Goal: Transaction & Acquisition: Purchase product/service

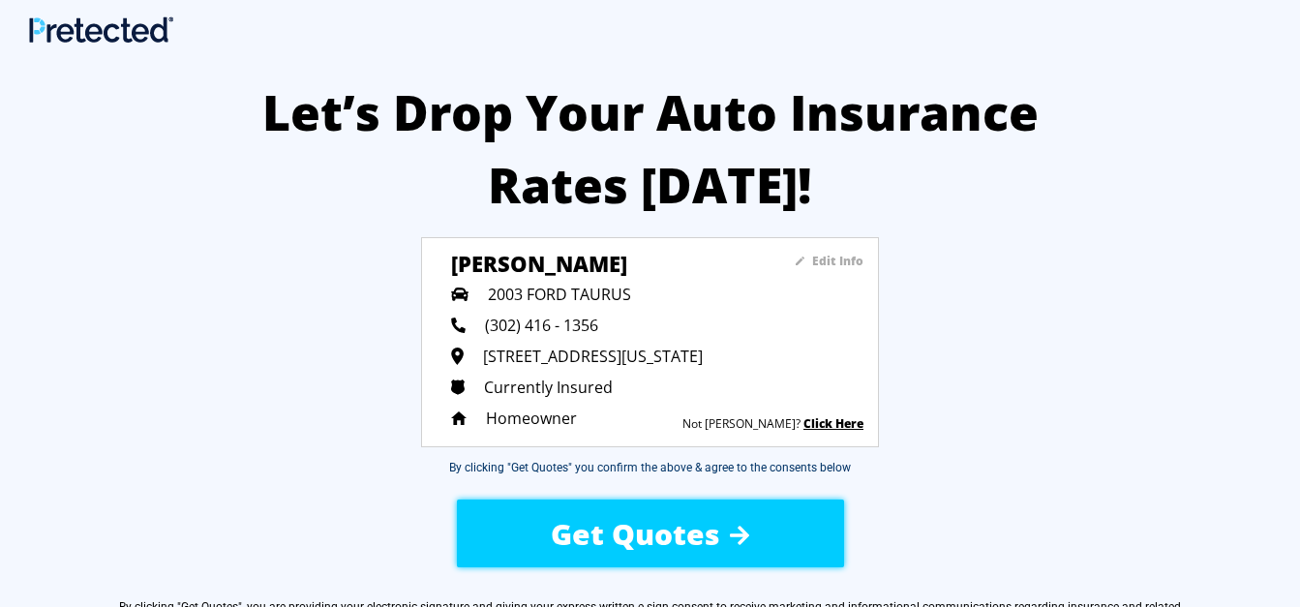
click at [1126, 601] on div "Let’s Drop Your Auto Insurance Rates [DATE]! Edit Info [PERSON_NAME] 2003 FORD …" at bounding box center [650, 486] width 1300 height 878
drag, startPoint x: 1126, startPoint y: 601, endPoint x: 1053, endPoint y: 437, distance: 179.3
click at [1053, 437] on div "Let’s Drop Your Auto Insurance Rates [DATE]! Edit Info [PERSON_NAME] 2003 FORD …" at bounding box center [650, 486] width 1300 height 878
click at [682, 526] on span "Get Quotes" at bounding box center [635, 534] width 169 height 40
